Goal: Task Accomplishment & Management: Complete application form

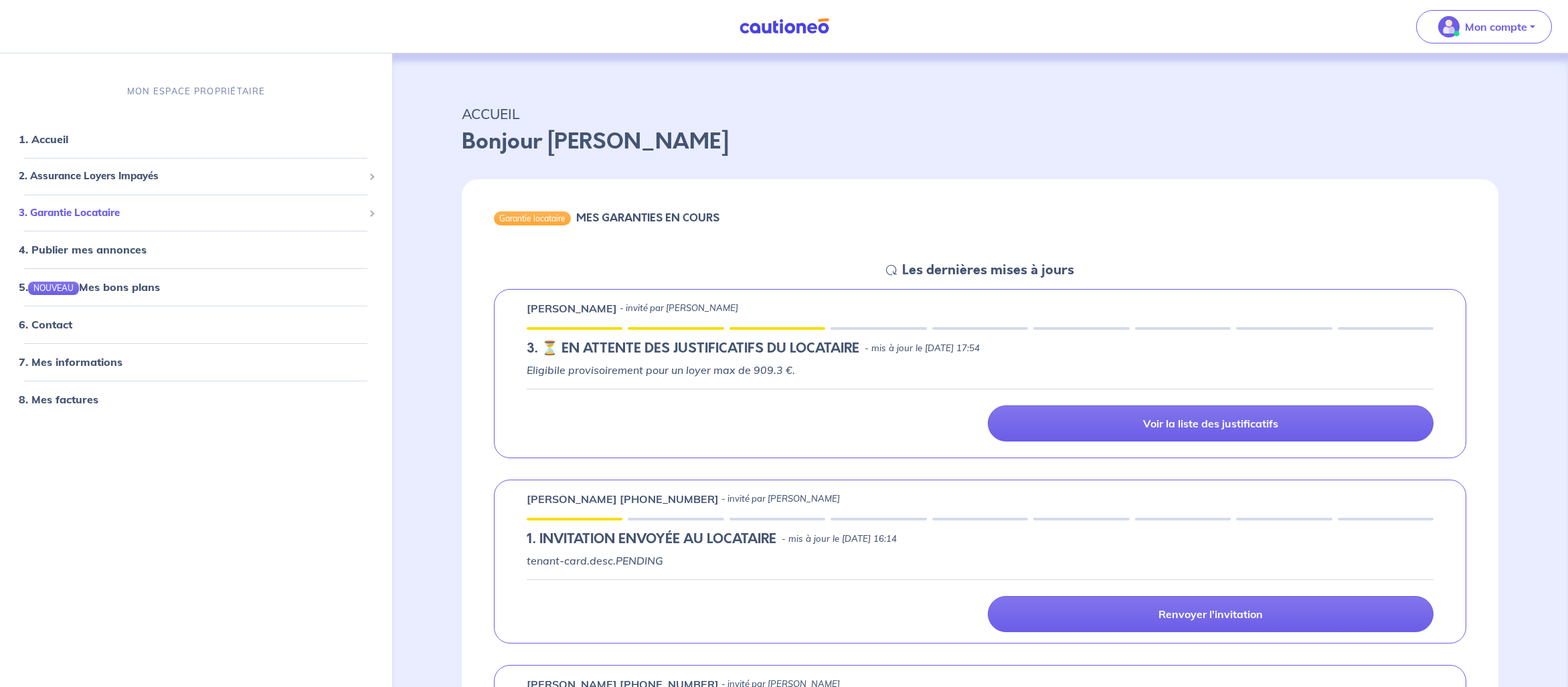
click at [173, 214] on span "3. Garantie Locataire" at bounding box center [191, 212] width 345 height 15
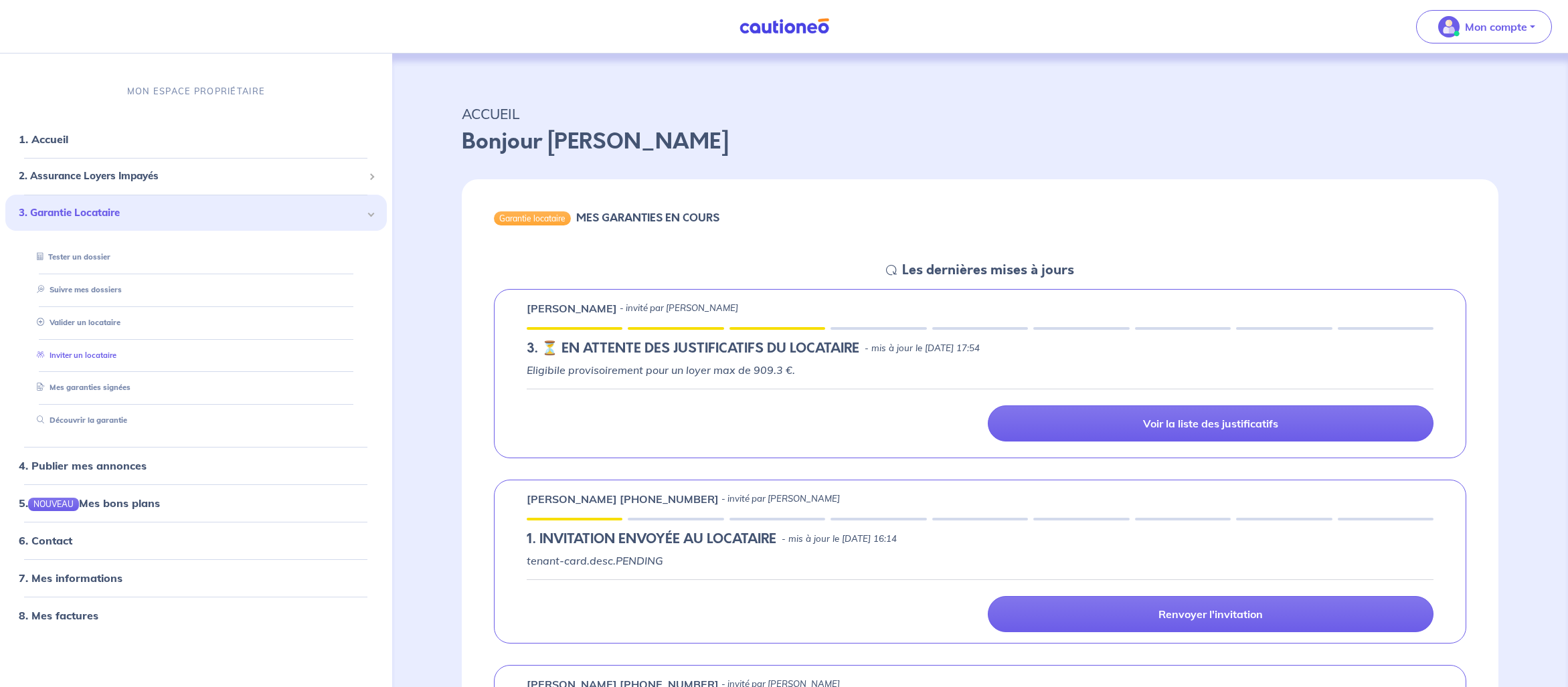
click at [104, 359] on link "Inviter un locataire" at bounding box center [74, 355] width 85 height 9
select select "FR"
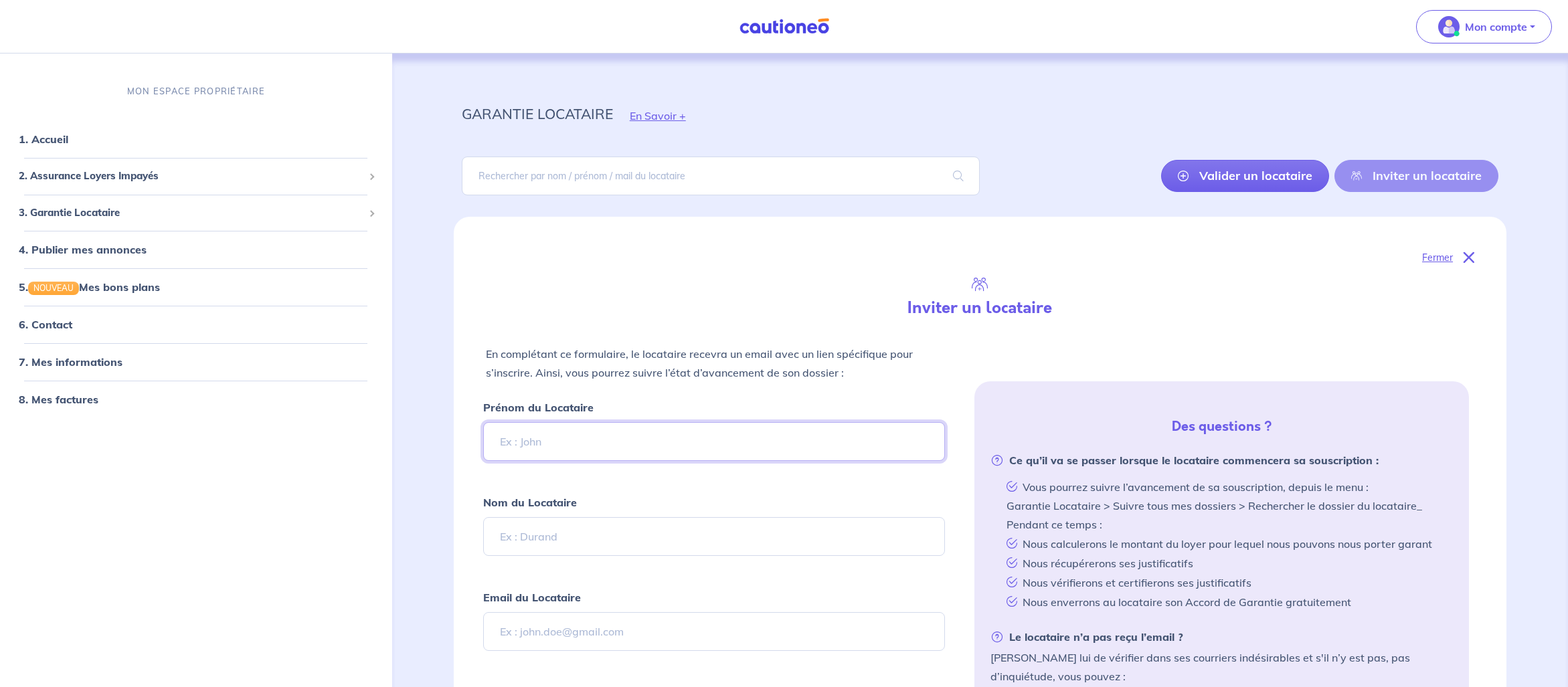
click at [625, 439] on input "Prénom du Locataire" at bounding box center [714, 441] width 462 height 39
click at [565, 522] on input "Nom du Locataire" at bounding box center [714, 536] width 462 height 39
paste input "[DEMOGRAPHIC_DATA]"
type input "[DEMOGRAPHIC_DATA]"
drag, startPoint x: 527, startPoint y: 530, endPoint x: 452, endPoint y: 518, distance: 76.0
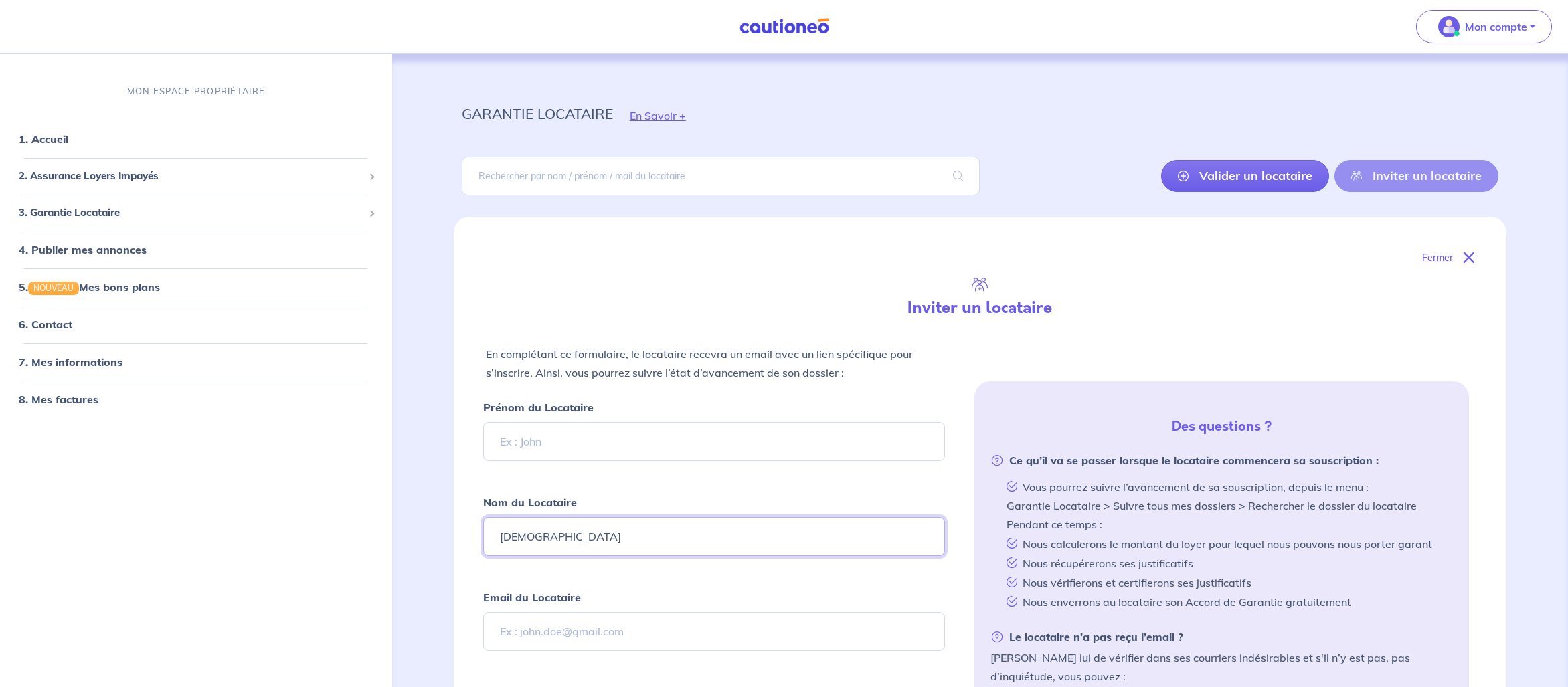
click at [483, 518] on input "[DEMOGRAPHIC_DATA]" at bounding box center [714, 536] width 462 height 39
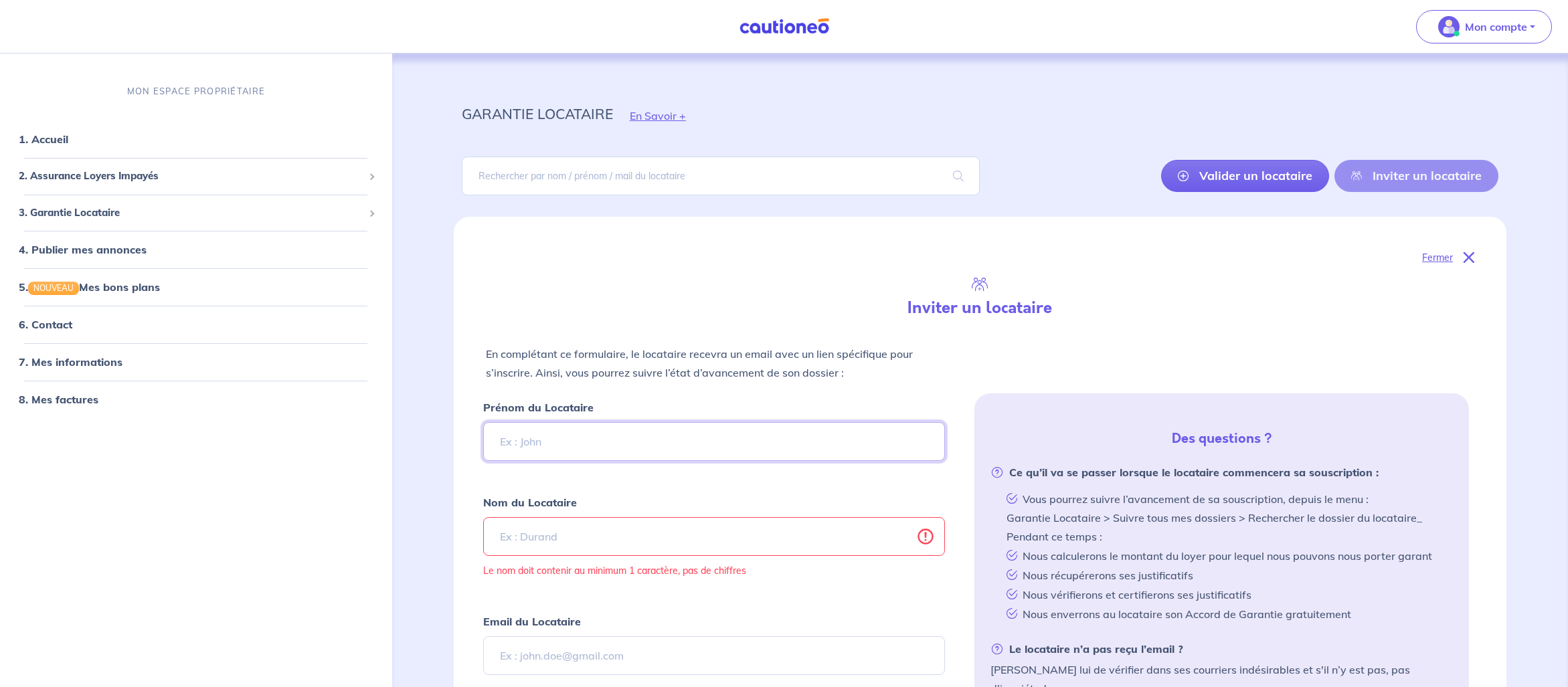
click at [538, 443] on input "Prénom du Locataire" at bounding box center [714, 441] width 462 height 39
paste input "[DEMOGRAPHIC_DATA]"
type input "[DEMOGRAPHIC_DATA]"
click at [631, 540] on input "Nom du Locataire" at bounding box center [714, 536] width 462 height 39
paste input "Tadount"
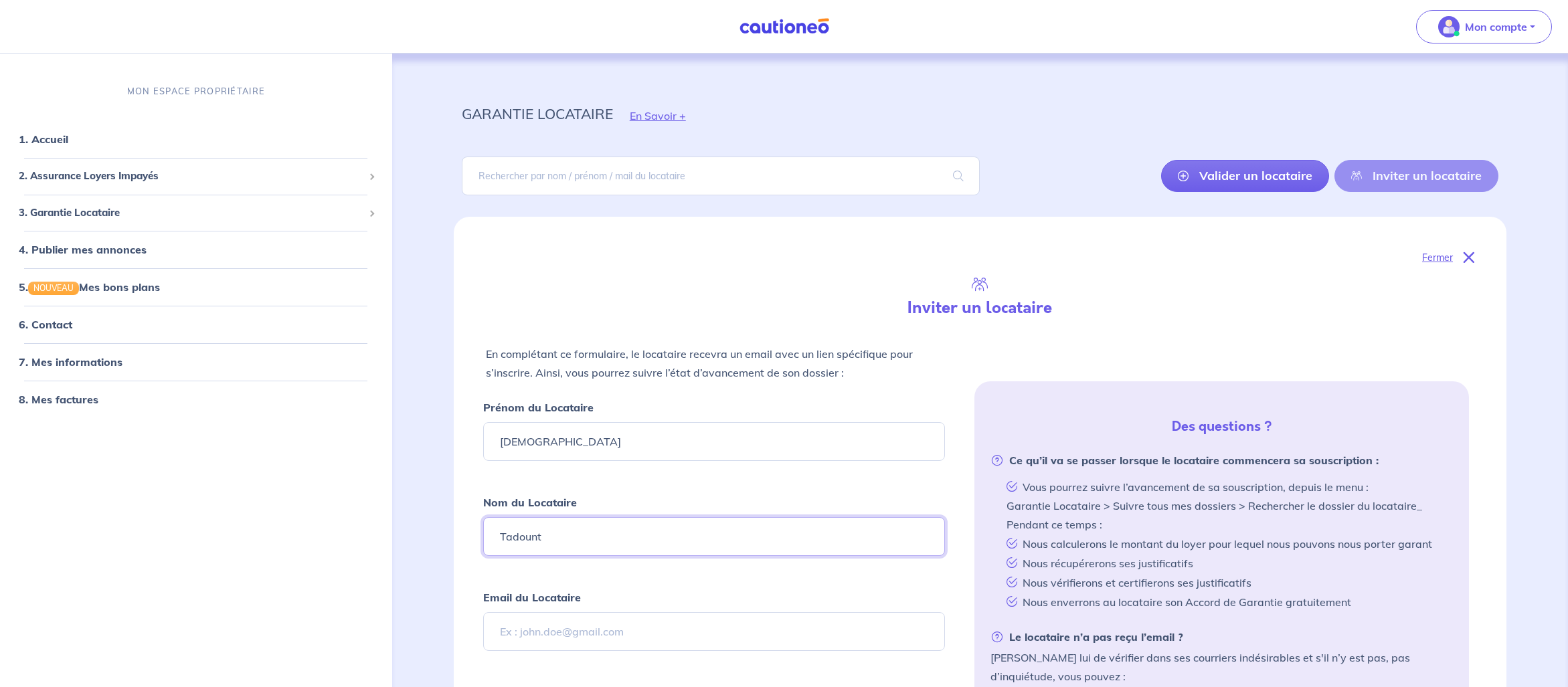
type input "Tadount"
click at [622, 644] on input "Email du Locataire" at bounding box center [714, 631] width 462 height 39
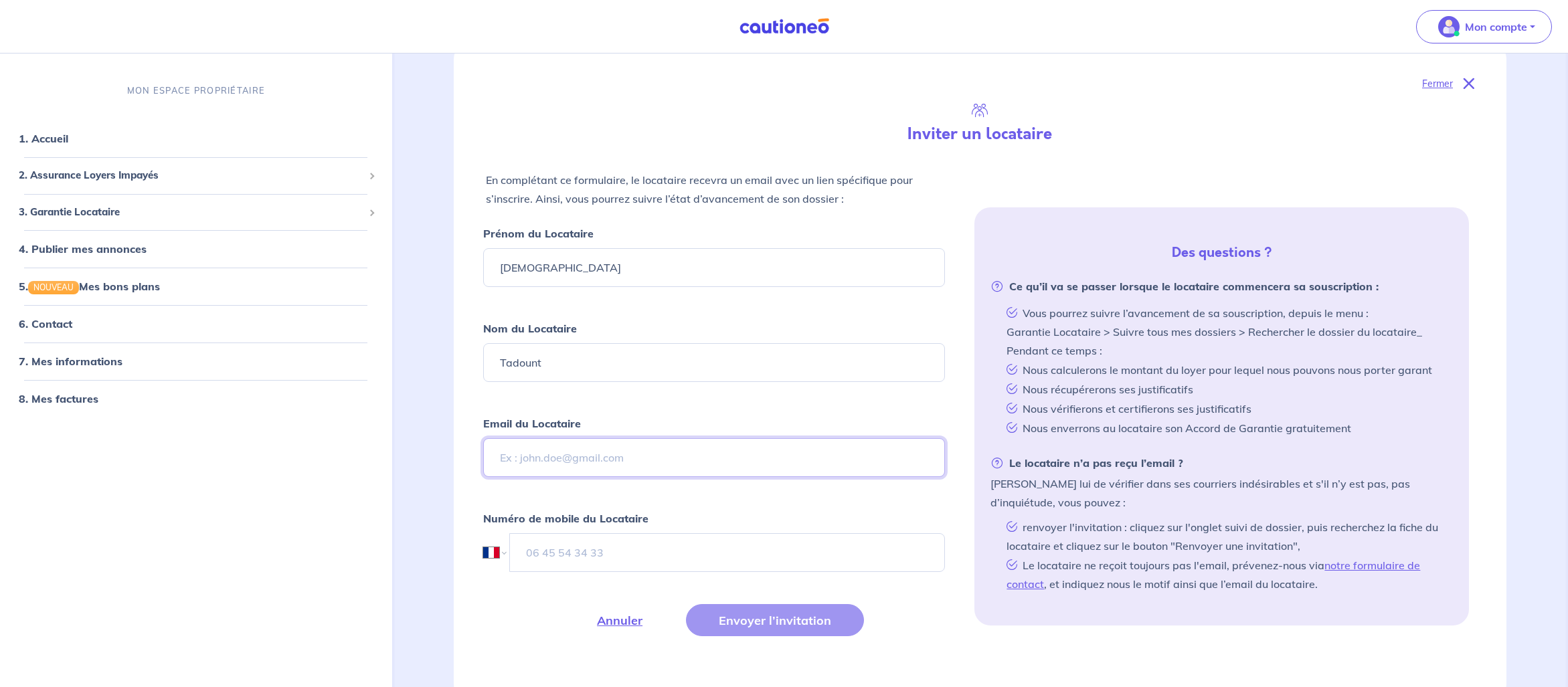
scroll to position [182, 0]
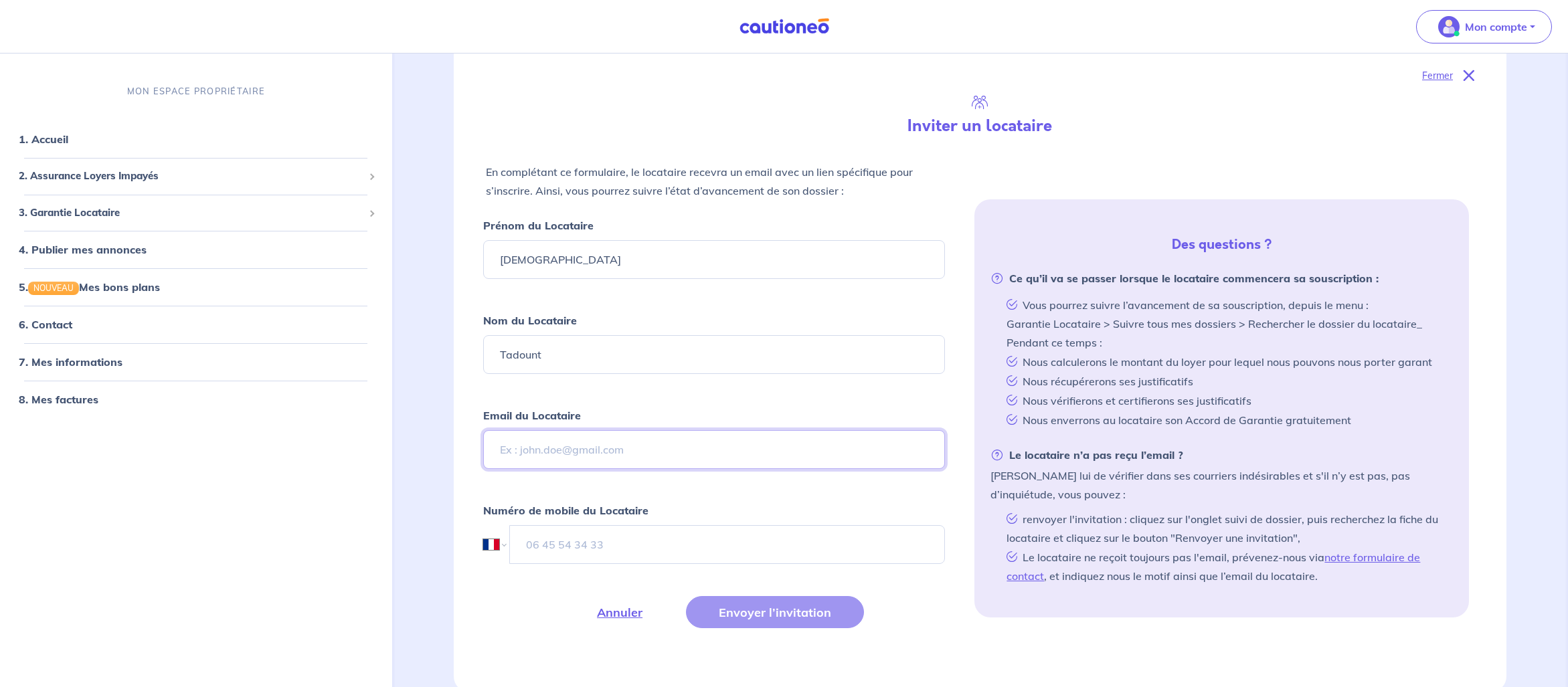
click at [608, 449] on input "Email du Locataire" at bounding box center [714, 449] width 462 height 39
paste input "[PERSON_NAME][EMAIL_ADDRESS][DOMAIN_NAME]"
type input "[PERSON_NAME][EMAIL_ADDRESS][DOMAIN_NAME]"
click at [652, 534] on input "tel" at bounding box center [727, 545] width 436 height 39
click at [637, 555] on input "tel" at bounding box center [728, 545] width 436 height 39
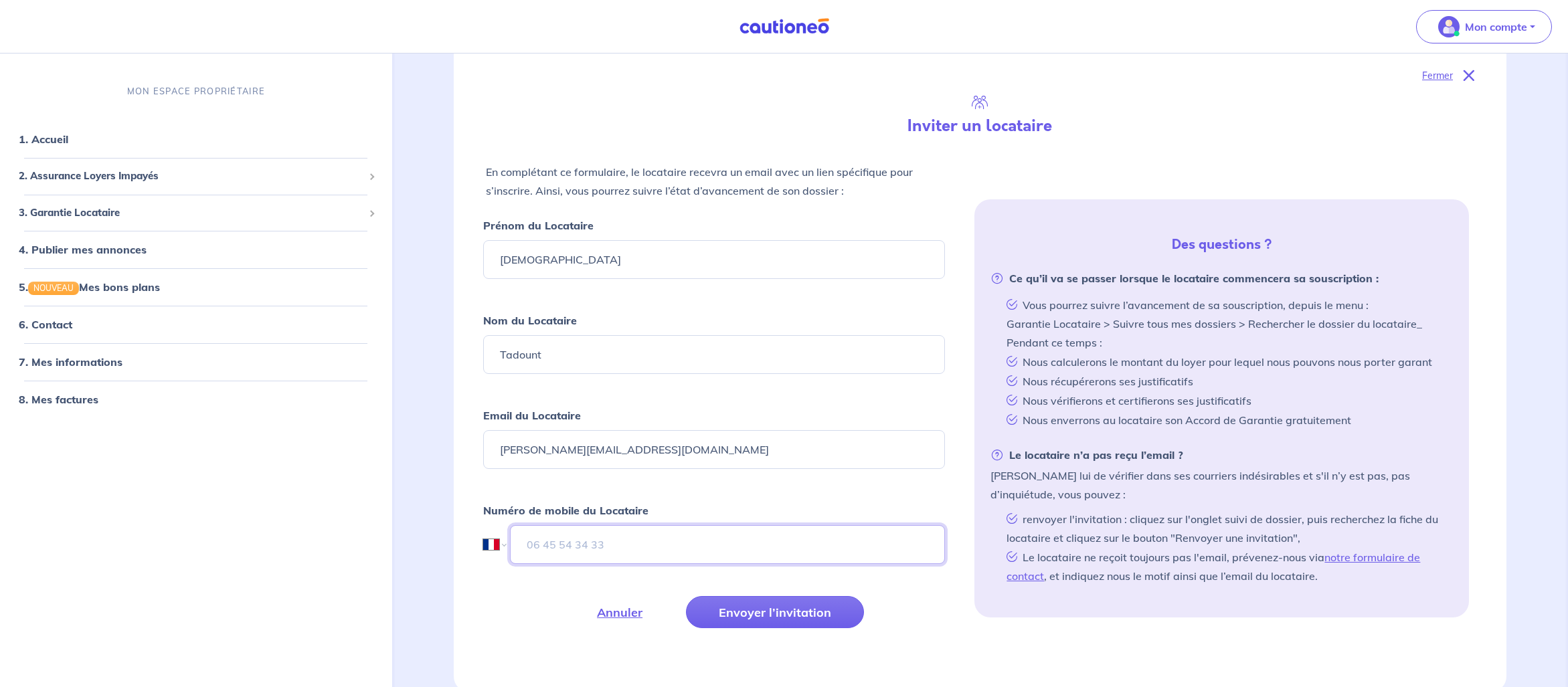
paste input "07 58 16 65 73"
type input "07 58 16 65 73"
click at [773, 621] on button "Envoyer l’invitation" at bounding box center [775, 612] width 178 height 32
click at [506, 450] on input "[PERSON_NAME][EMAIL_ADDRESS][DOMAIN_NAME]" at bounding box center [714, 449] width 462 height 39
click at [503, 451] on input "[PERSON_NAME][EMAIL_ADDRESS][DOMAIN_NAME]" at bounding box center [714, 449] width 462 height 39
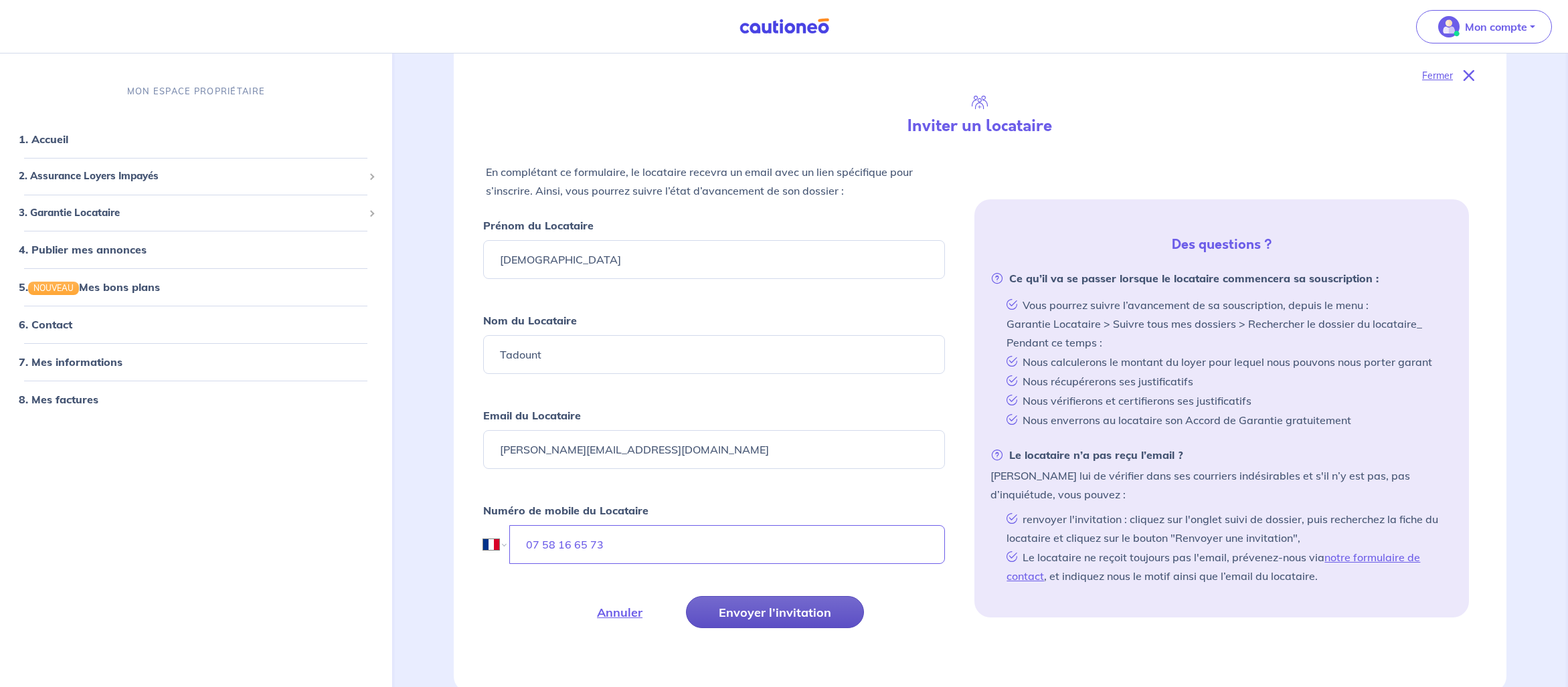
click at [785, 618] on button "Envoyer l’invitation" at bounding box center [775, 612] width 178 height 32
